Goal: Task Accomplishment & Management: Manage account settings

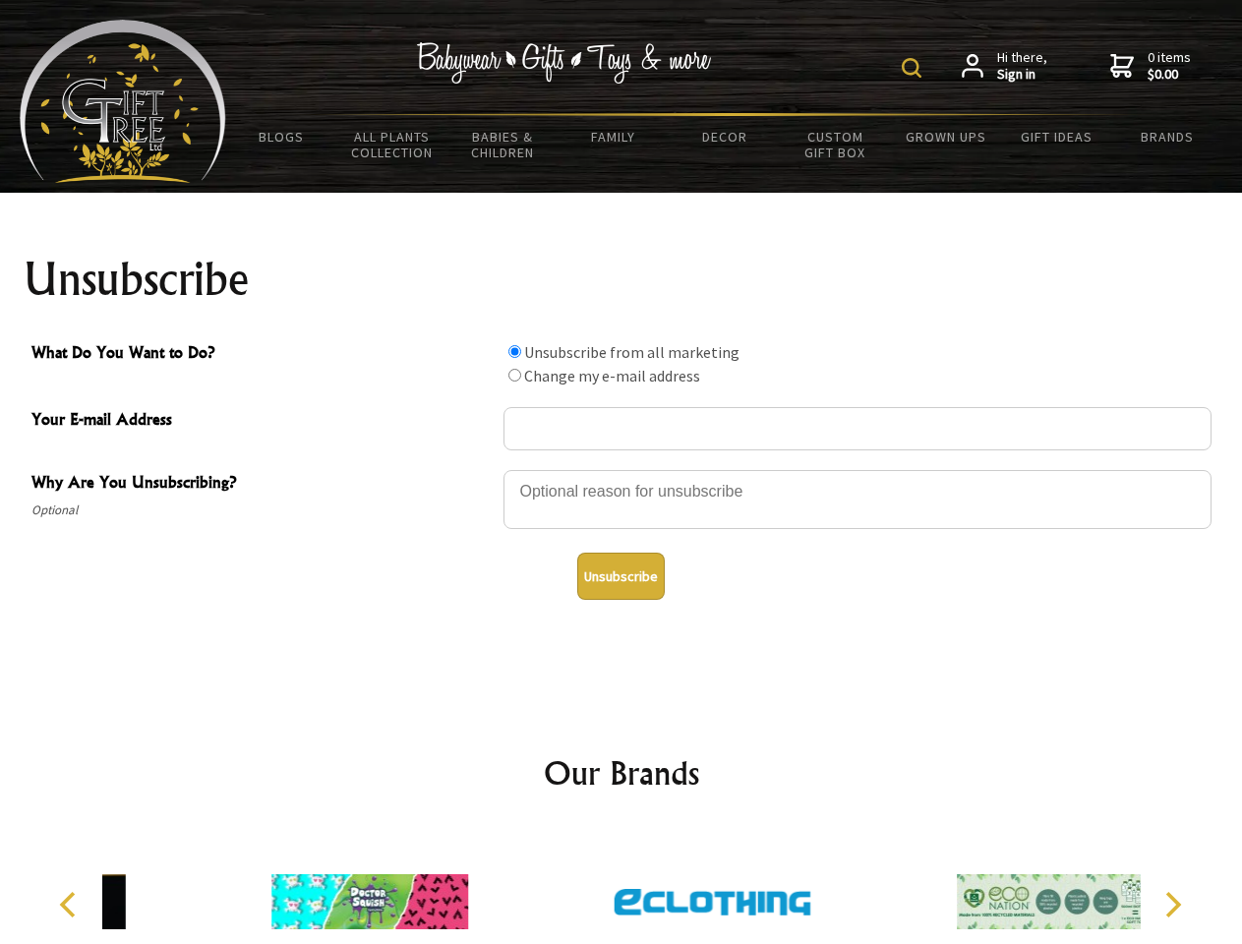
click at [915, 68] on img at bounding box center [912, 68] width 20 height 20
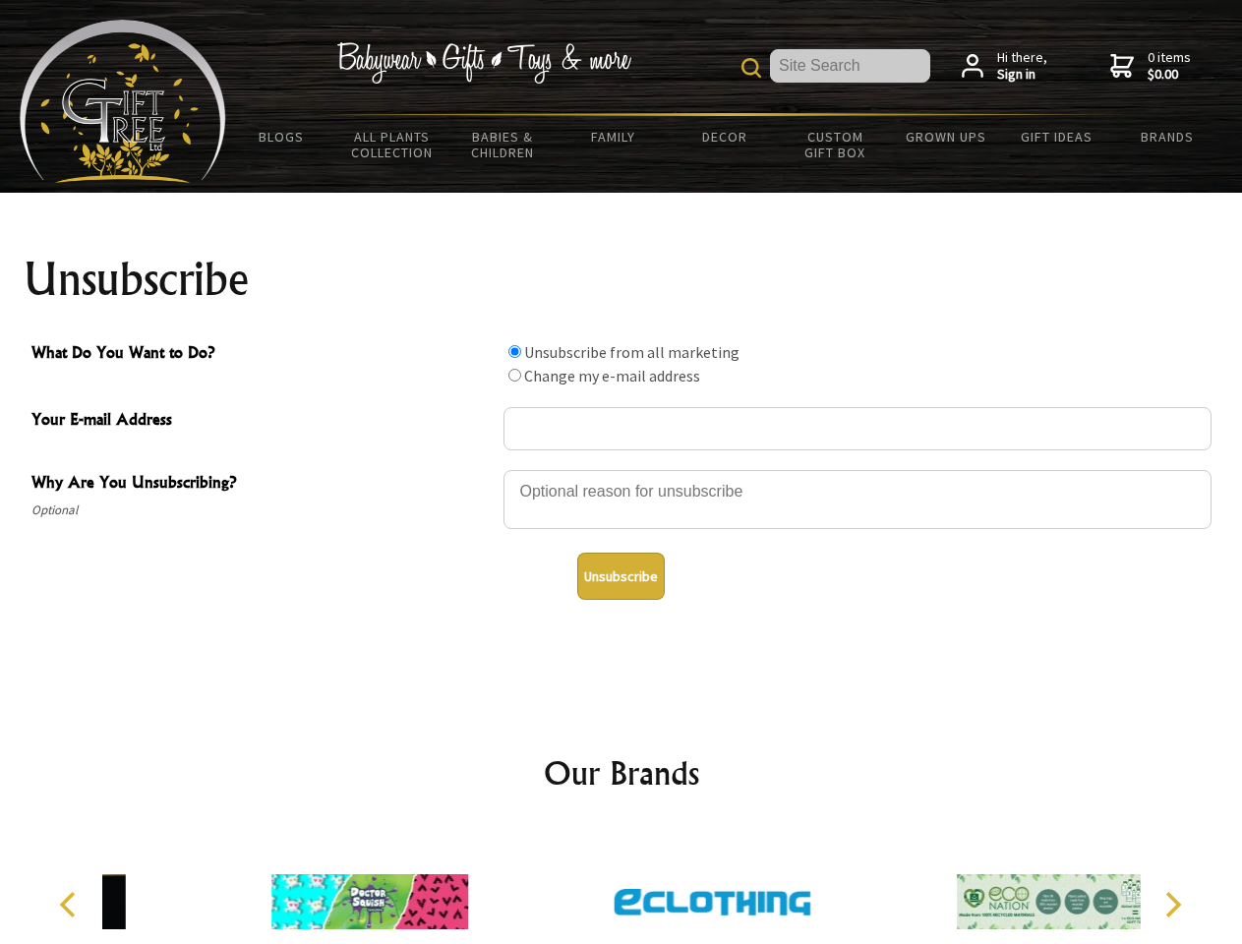
click at [622, 469] on div at bounding box center [858, 502] width 708 height 69
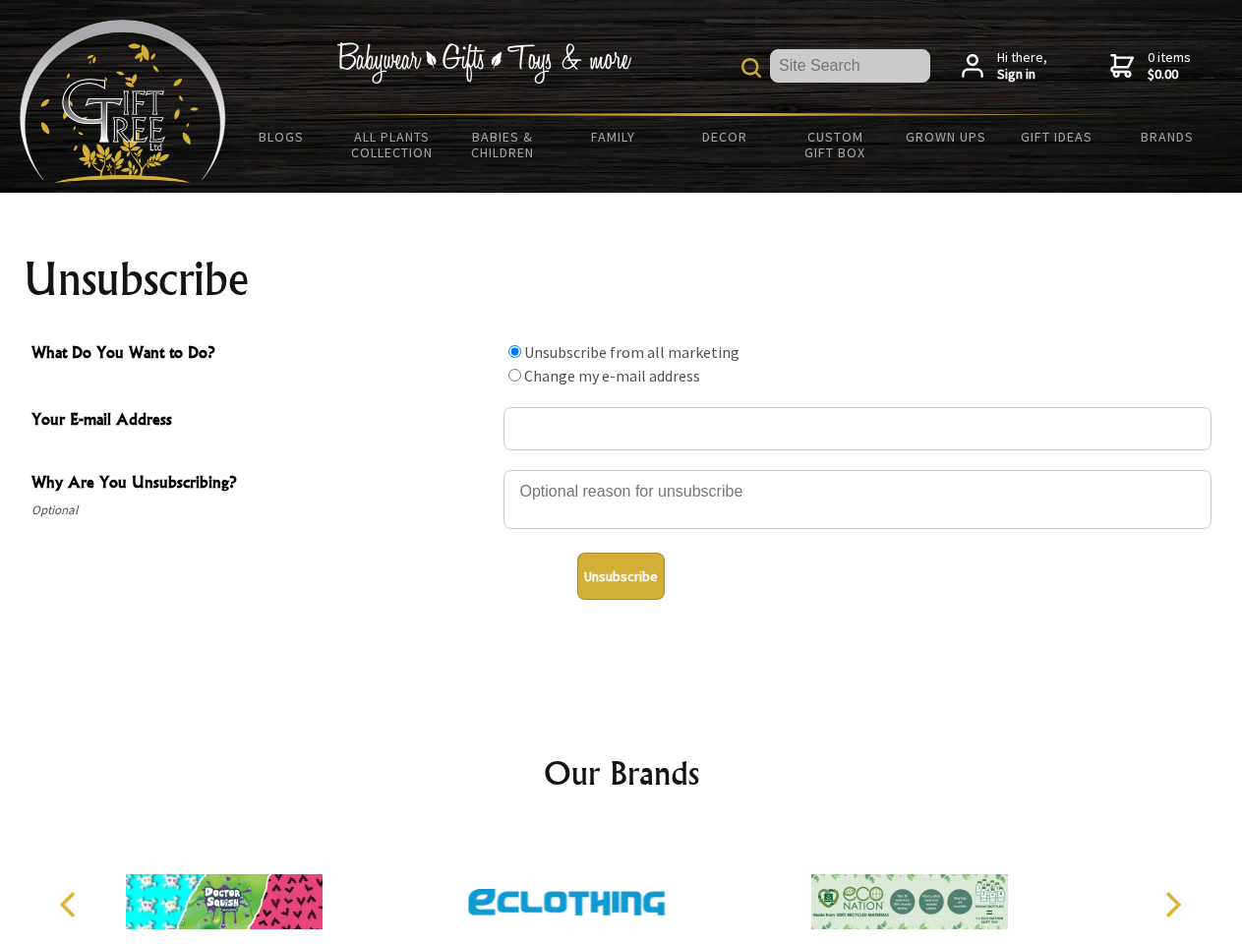
click at [514, 351] on input "What Do You Want to Do?" at bounding box center [515, 351] width 13 height 13
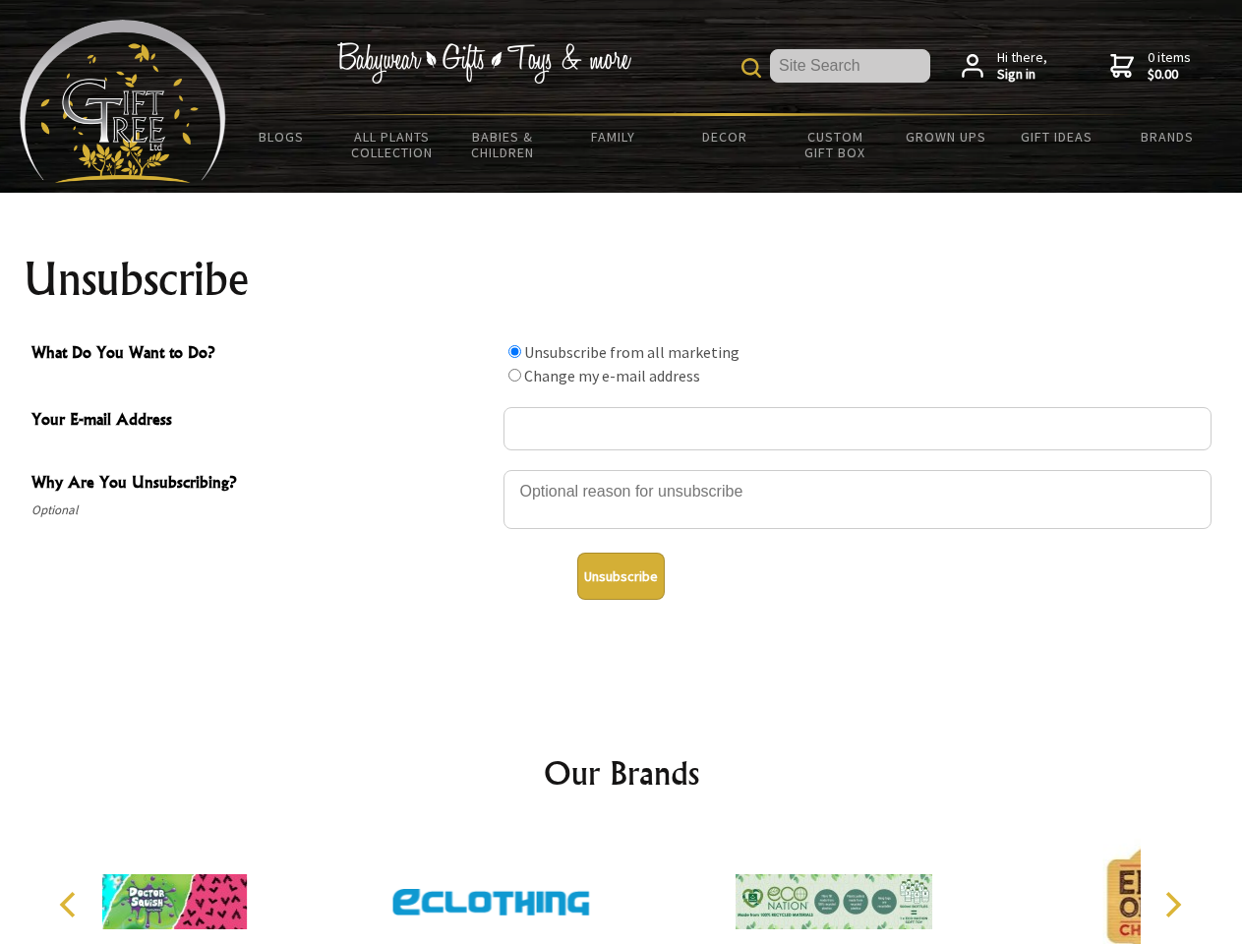
click at [514, 375] on input "What Do You Want to Do?" at bounding box center [515, 375] width 13 height 13
radio input "true"
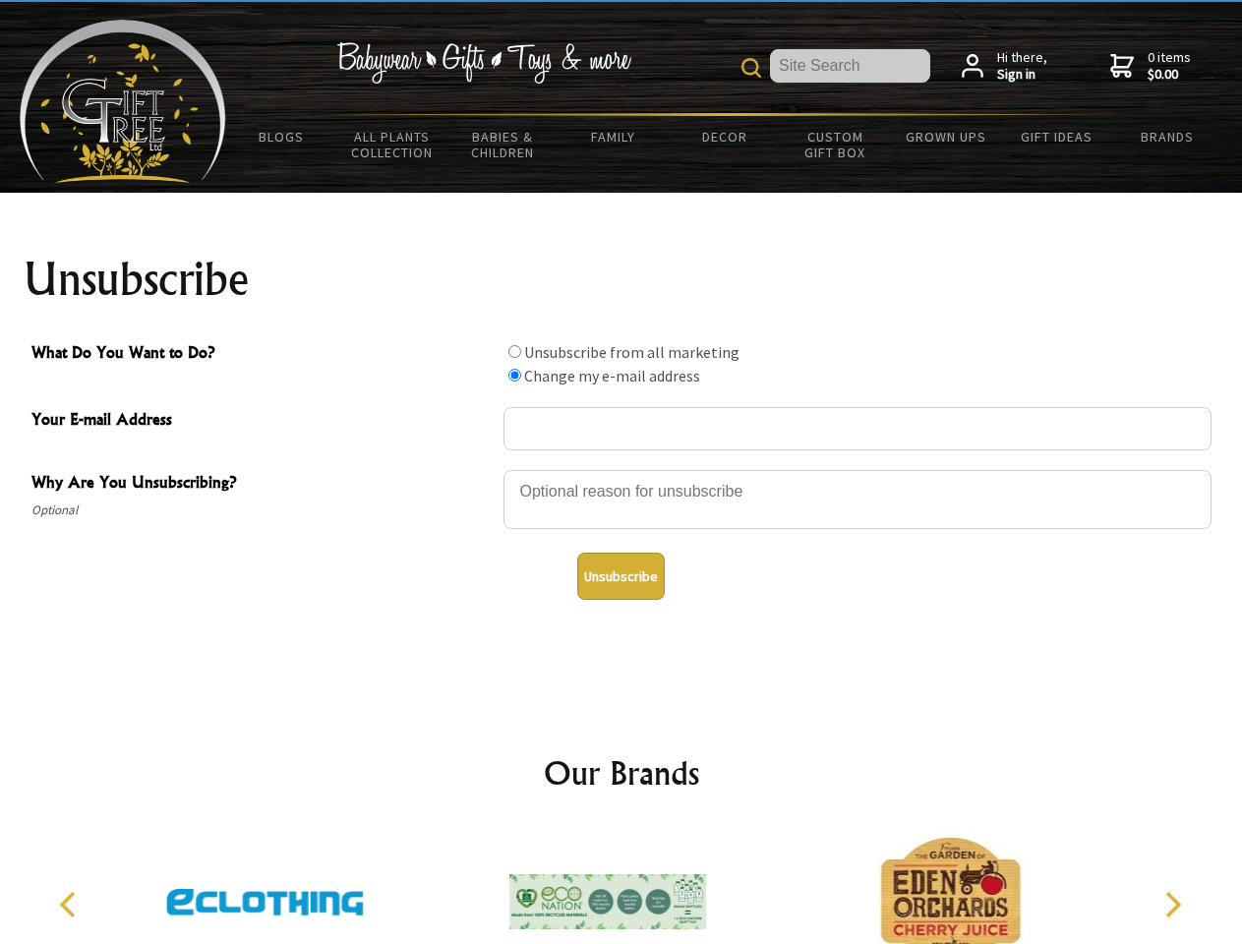
click at [621, 576] on button "Unsubscribe" at bounding box center [621, 576] width 88 height 47
click at [71, 905] on icon "Previous" at bounding box center [70, 905] width 26 height 26
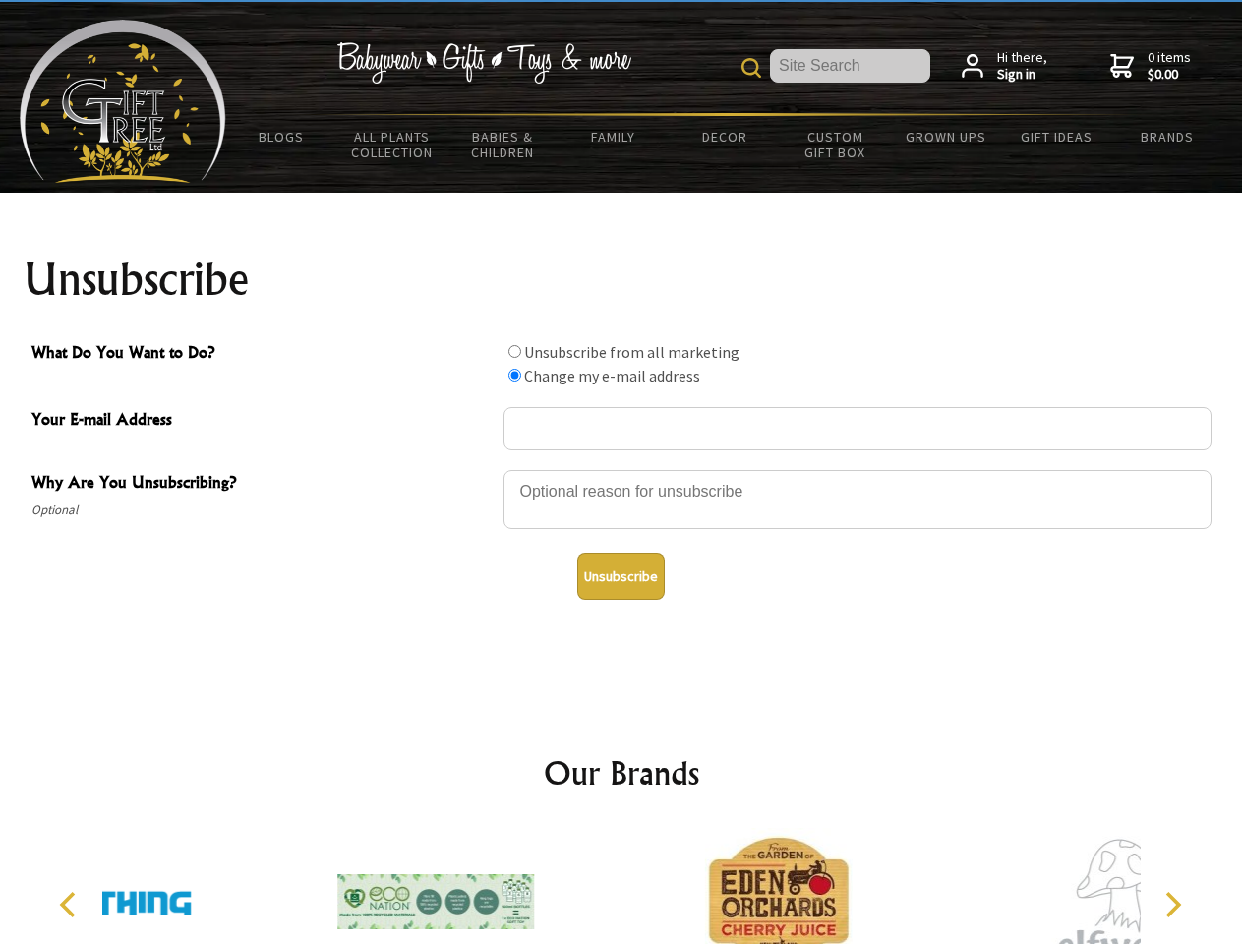
click at [1172, 905] on icon "Next" at bounding box center [1172, 905] width 26 height 26
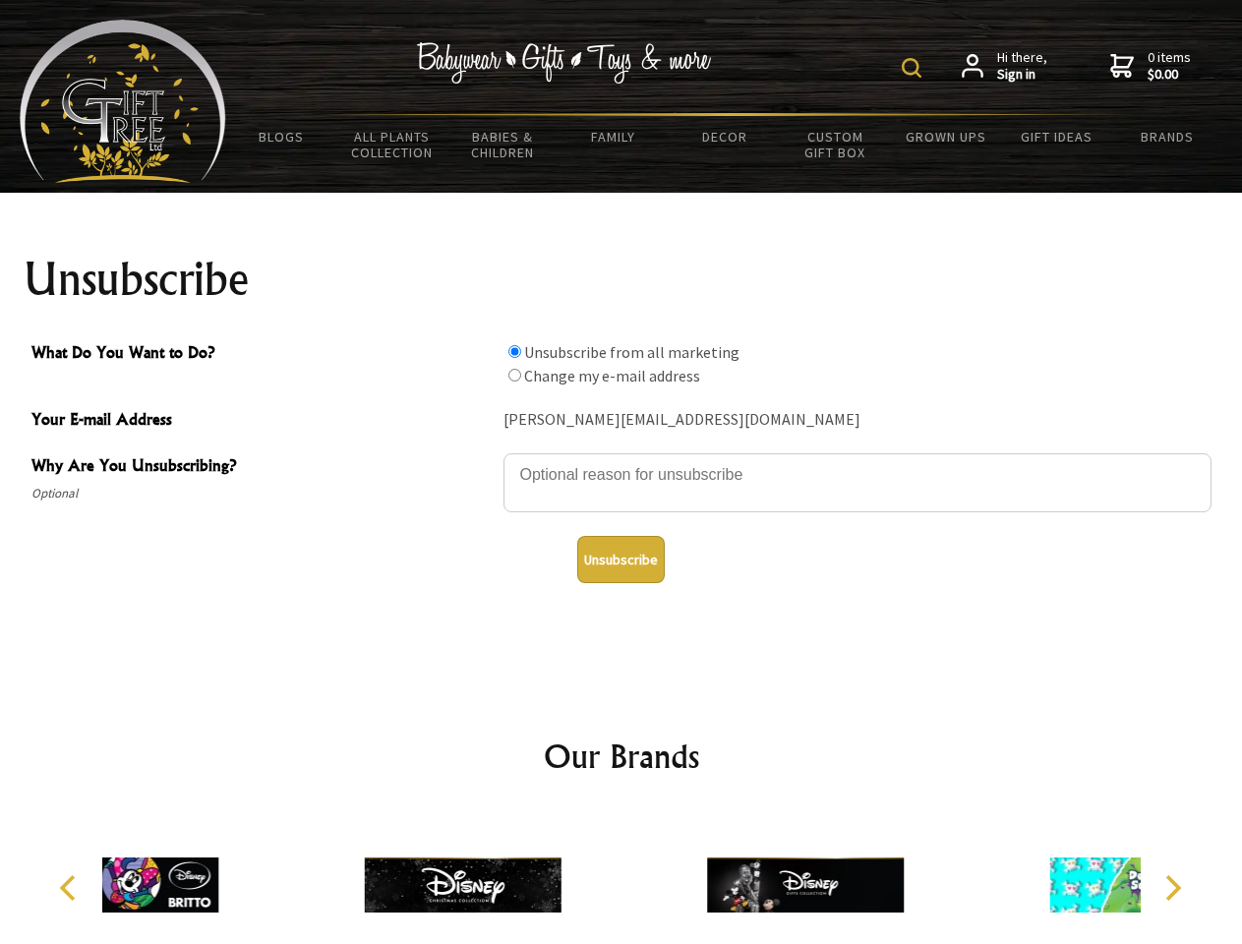
click at [915, 68] on img at bounding box center [912, 68] width 20 height 20
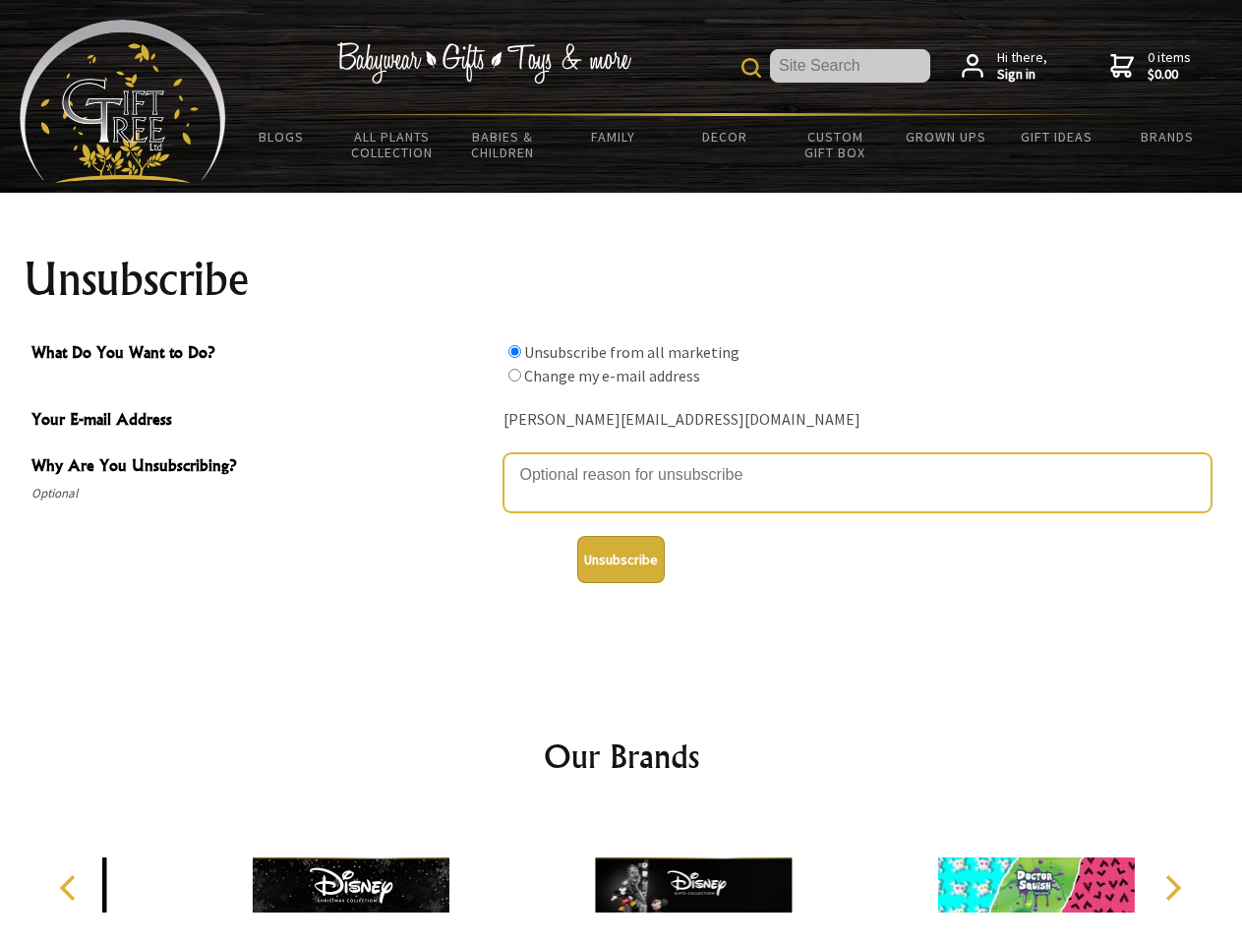
click at [622, 460] on textarea "Why Are You Unsubscribing?" at bounding box center [858, 482] width 708 height 59
click at [514, 351] on input "What Do You Want to Do?" at bounding box center [515, 351] width 13 height 13
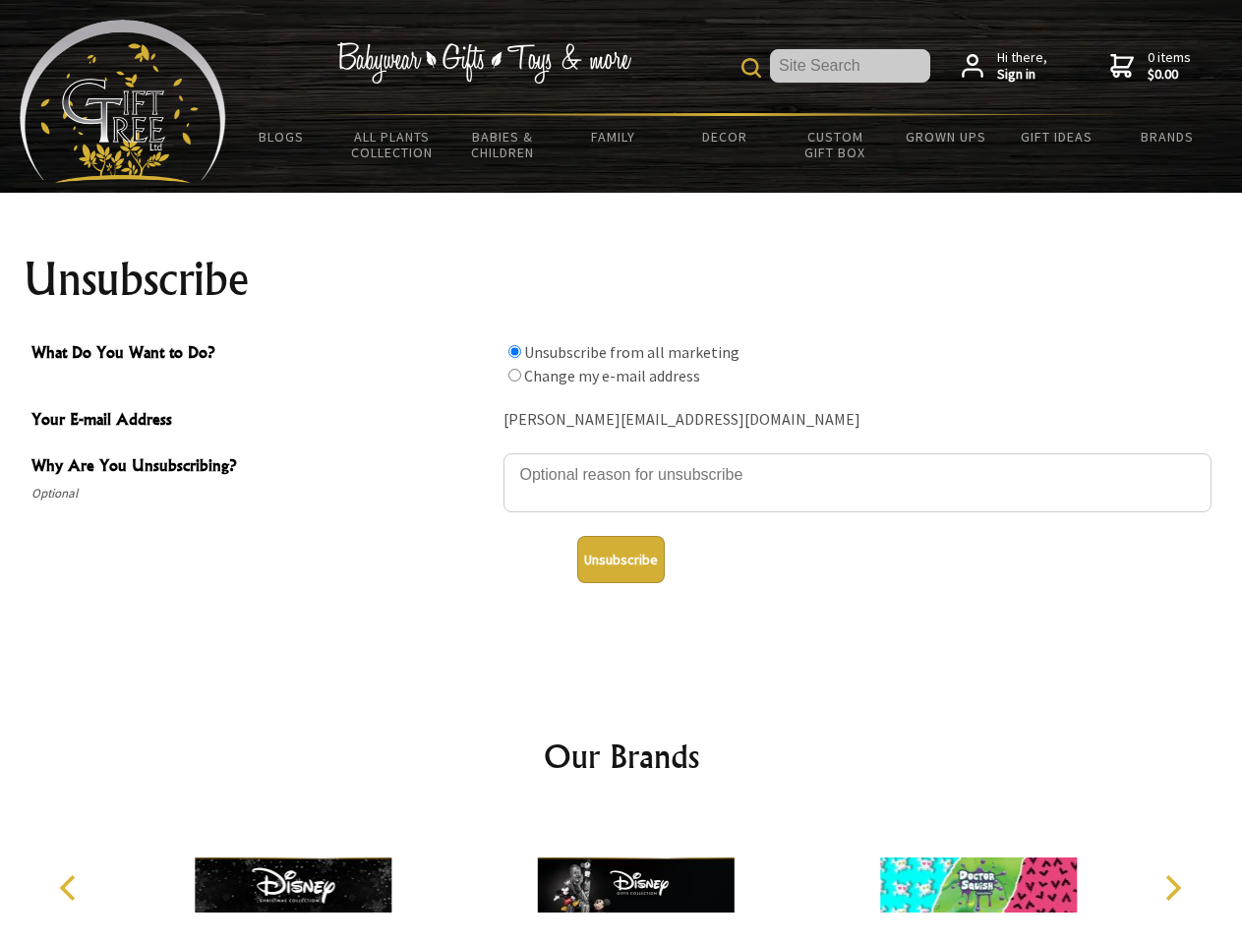
click at [514, 375] on input "What Do You Want to Do?" at bounding box center [515, 375] width 13 height 13
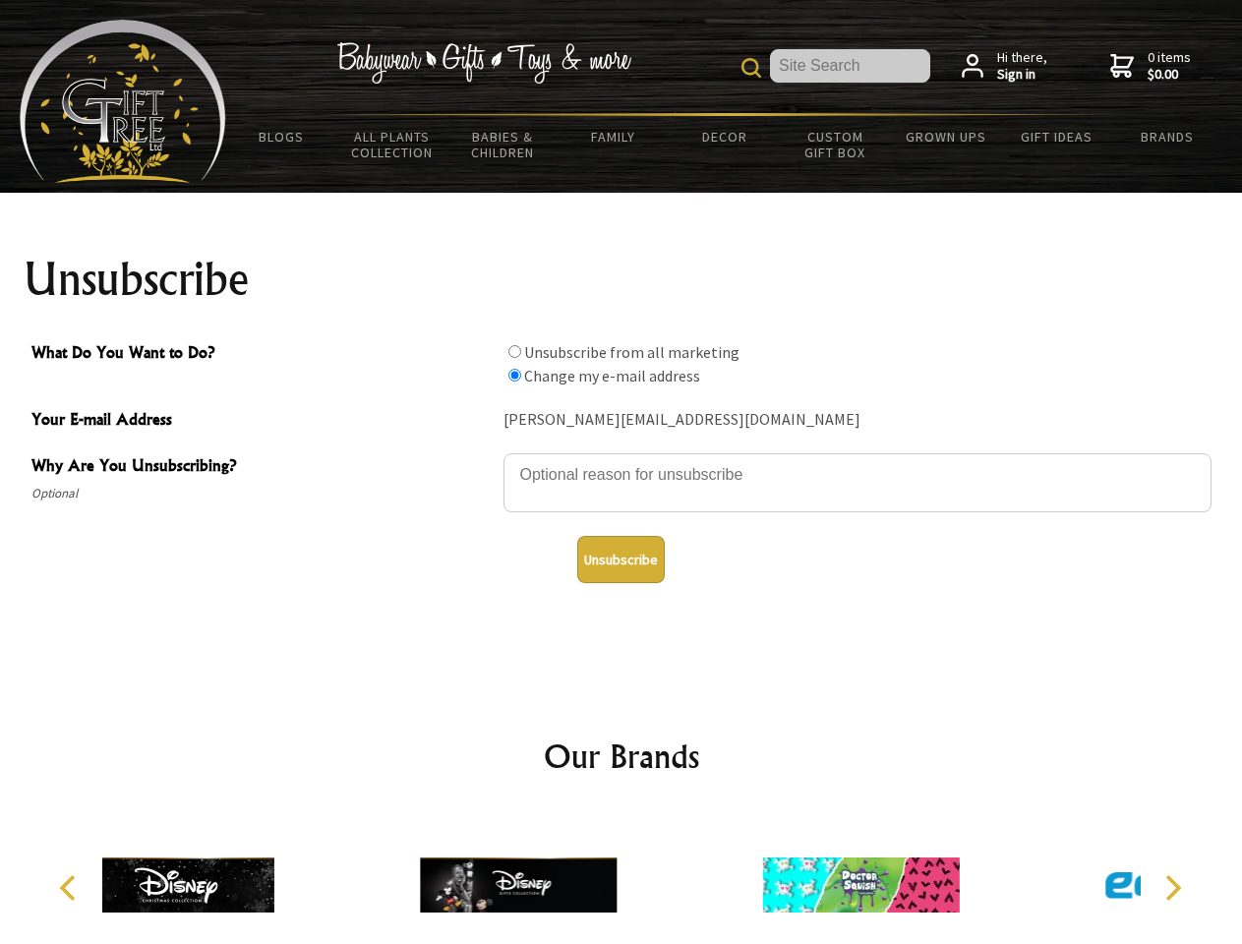
radio input "true"
click at [621, 560] on button "Unsubscribe" at bounding box center [621, 559] width 88 height 47
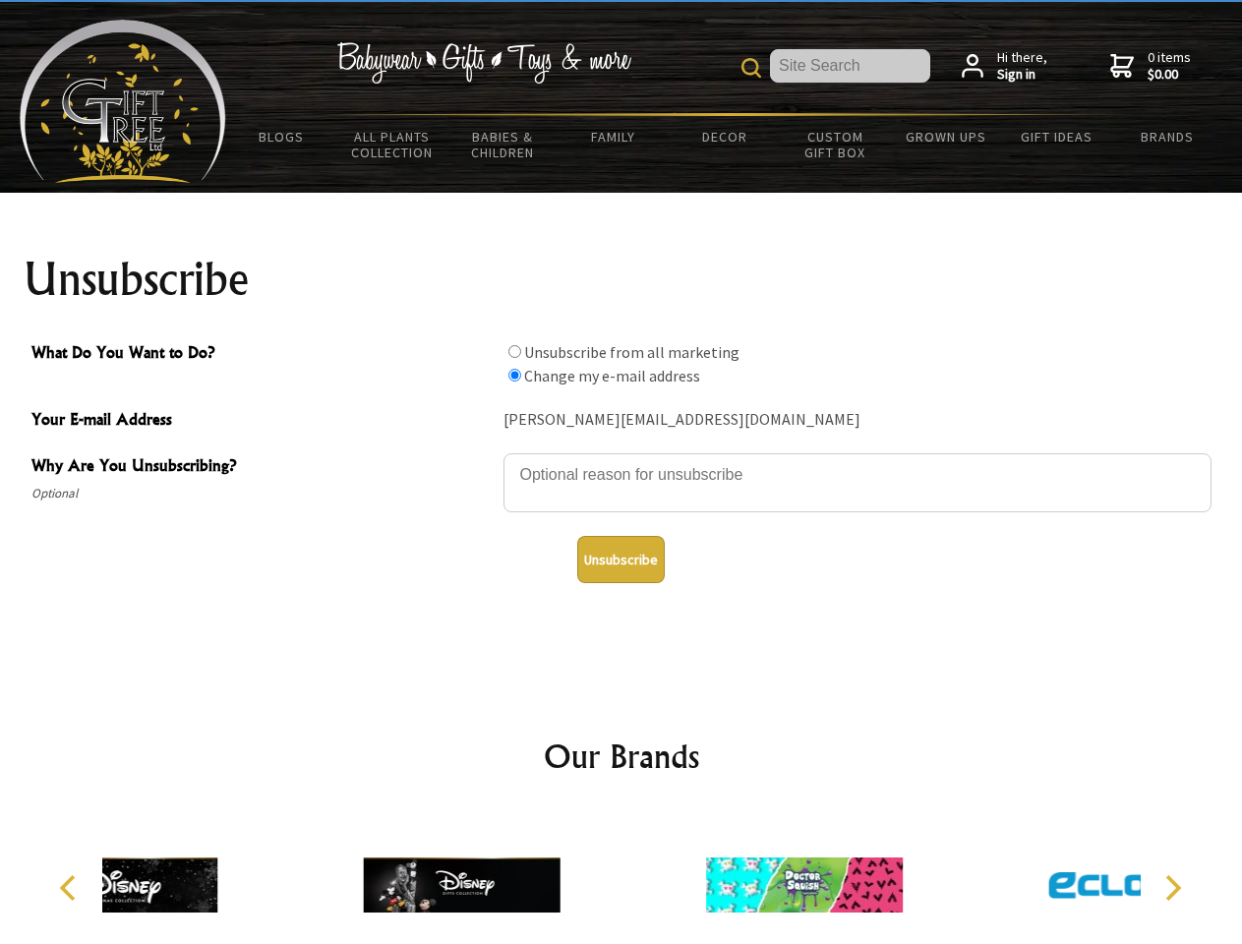
click at [622, 877] on div at bounding box center [461, 887] width 342 height 153
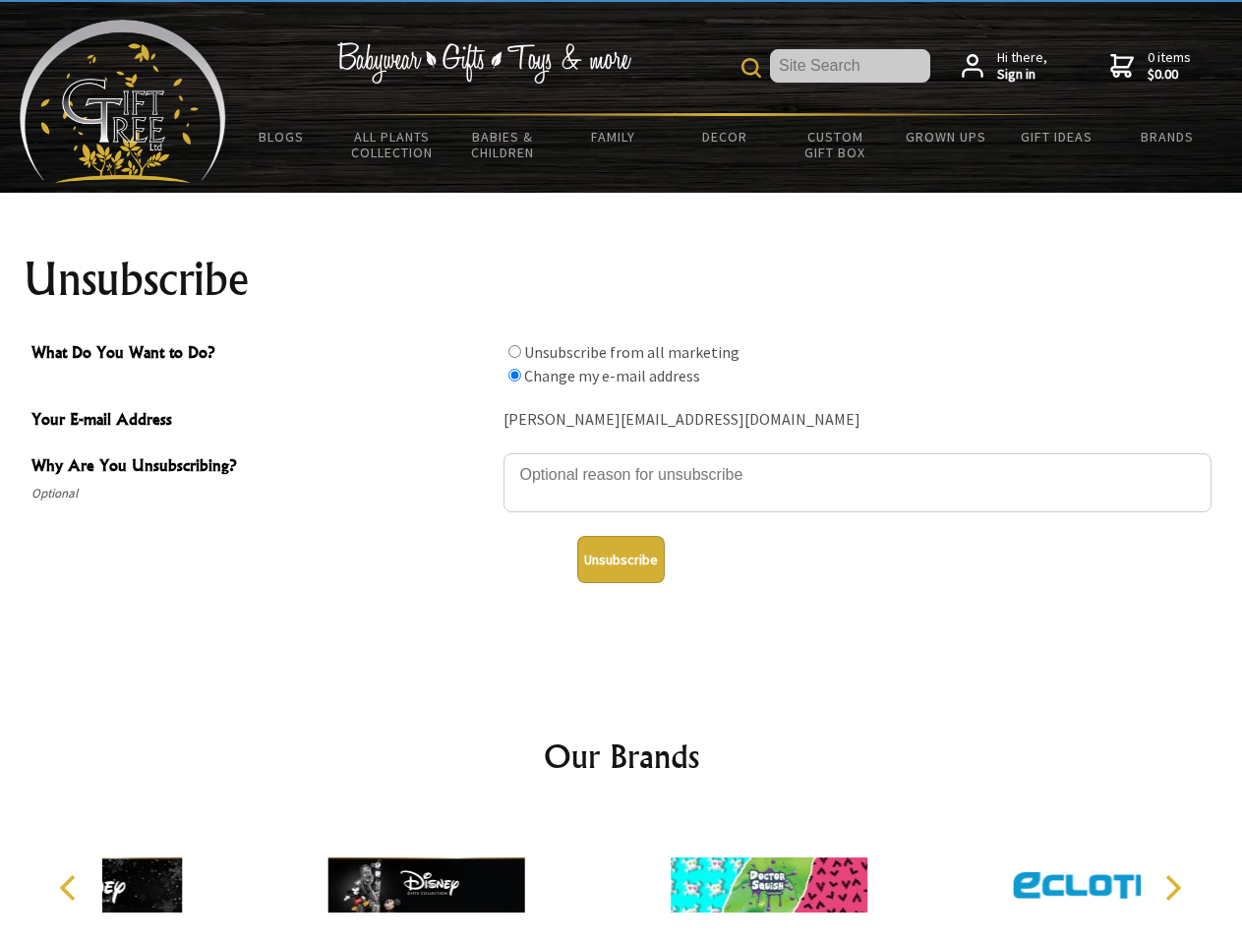
click at [71, 888] on icon "Previous" at bounding box center [70, 888] width 26 height 26
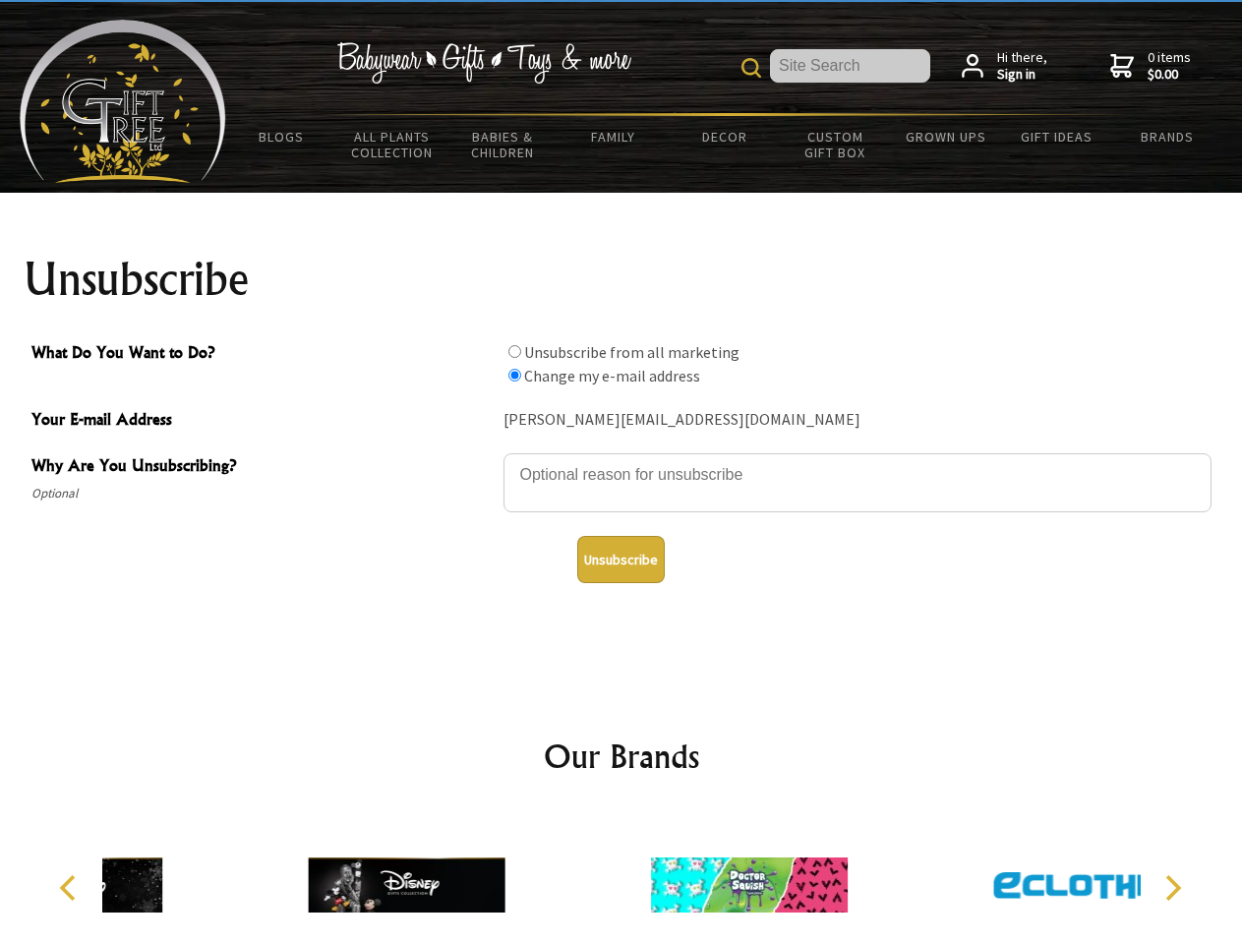
click at [1172, 888] on icon "Next" at bounding box center [1172, 888] width 26 height 26
